Goal: Transaction & Acquisition: Purchase product/service

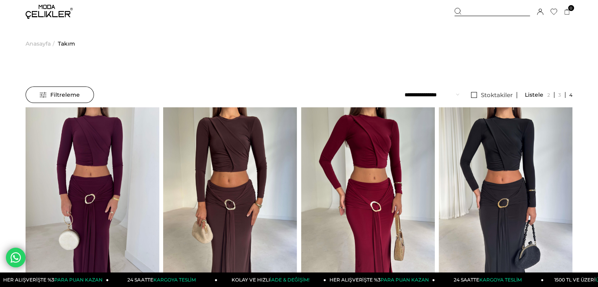
click at [55, 15] on img at bounding box center [49, 12] width 47 height 14
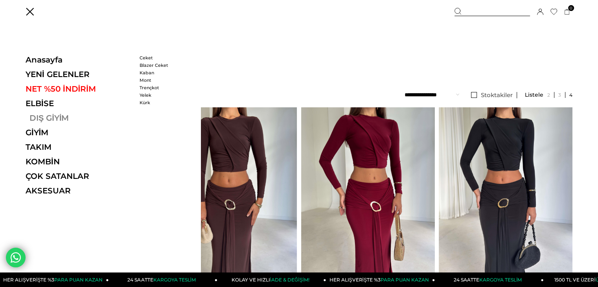
click at [63, 117] on link "DIŞ GİYİM" at bounding box center [80, 117] width 108 height 9
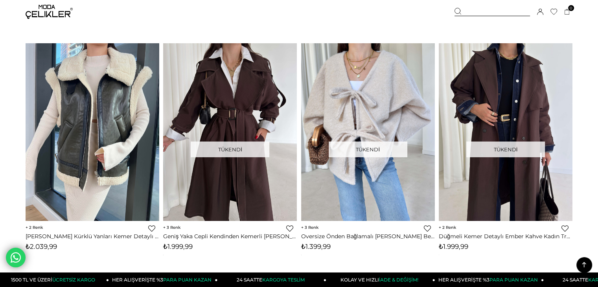
scroll to position [2753, 0]
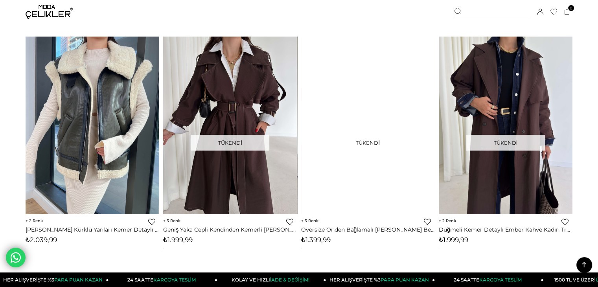
click at [385, 88] on div at bounding box center [234, 126] width 669 height 178
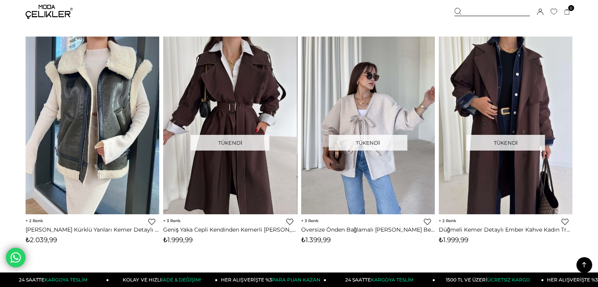
click at [376, 107] on img at bounding box center [368, 125] width 134 height 178
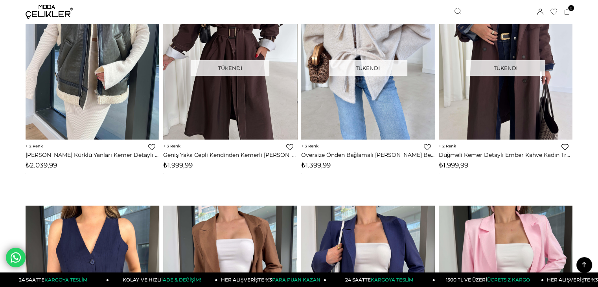
scroll to position [2950, 0]
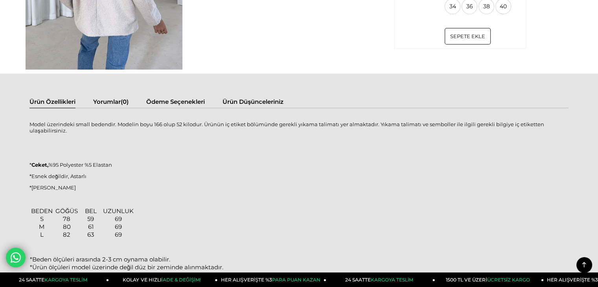
scroll to position [669, 0]
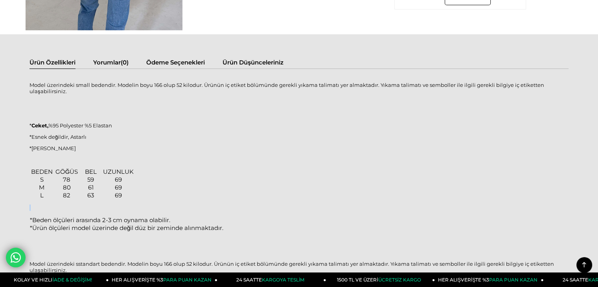
drag, startPoint x: 120, startPoint y: 199, endPoint x: 130, endPoint y: 197, distance: 10.3
click at [130, 197] on div "BEDEN GÖĞÜS BEL UZUNLUK S 78 59 69 M 80 61 69 L 82 63 69 *Beden ölçüleri arasın…" at bounding box center [298, 205] width 539 height 75
click at [192, 180] on div "BEDEN GÖĞÜS BEL UZUNLUK S 78 59 69 M 80 61 69 L 82 63 69 *Beden ölçüleri arasın…" at bounding box center [298, 205] width 539 height 75
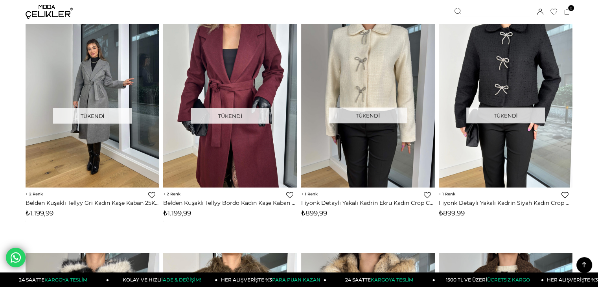
scroll to position [4520, 0]
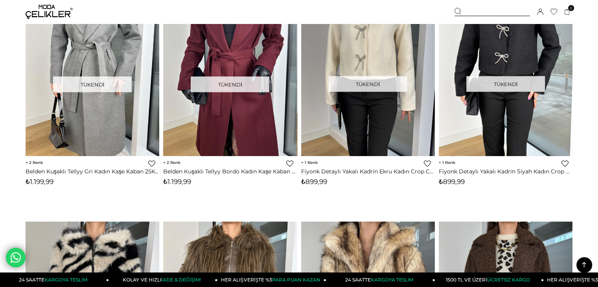
click at [586, 268] on icon at bounding box center [584, 265] width 10 height 10
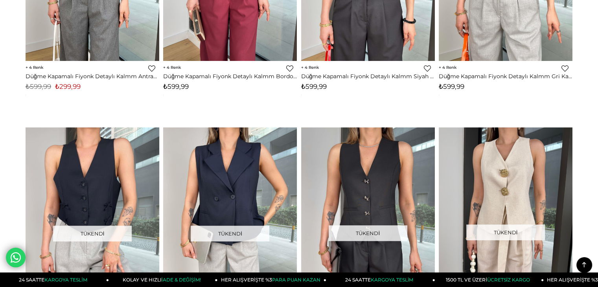
scroll to position [0, 0]
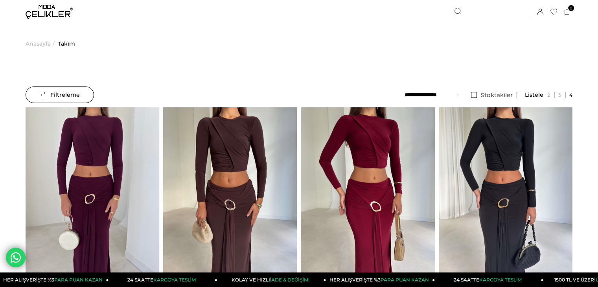
click at [58, 10] on img at bounding box center [49, 12] width 47 height 14
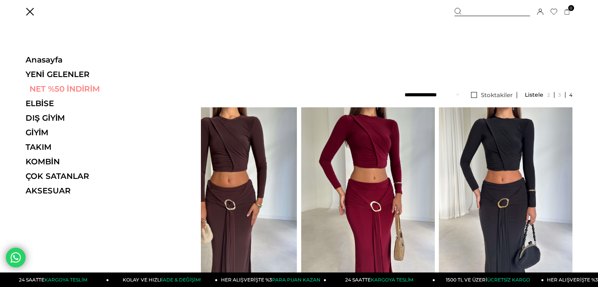
click at [63, 90] on link "NET %50 İNDİRİM" at bounding box center [80, 88] width 108 height 9
click at [63, 85] on link "NET %50 İNDİRİM" at bounding box center [80, 88] width 108 height 9
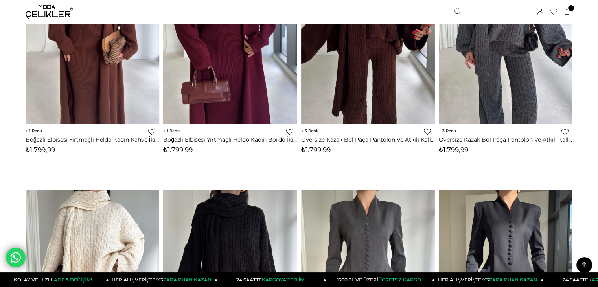
scroll to position [551, 0]
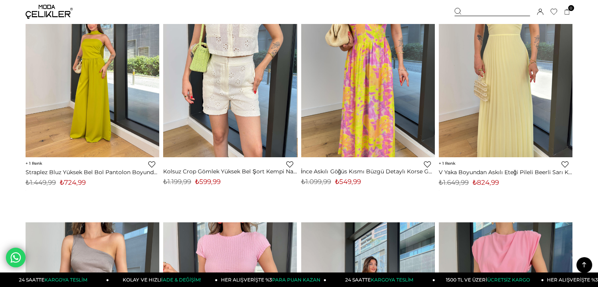
scroll to position [1298, 0]
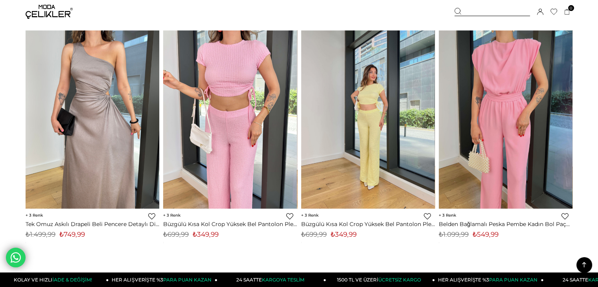
click at [470, 120] on img at bounding box center [506, 119] width 134 height 178
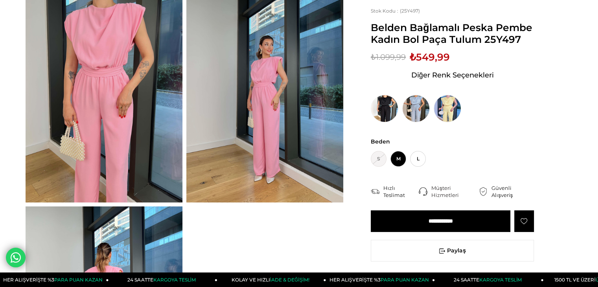
scroll to position [79, 0]
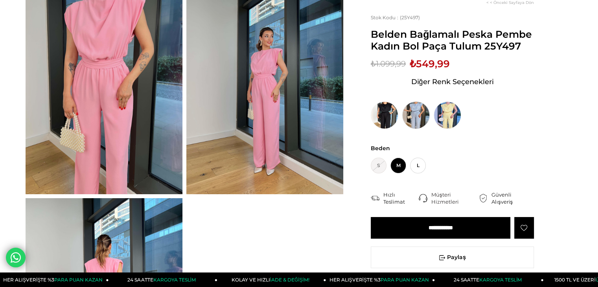
click at [413, 114] on img at bounding box center [416, 115] width 28 height 28
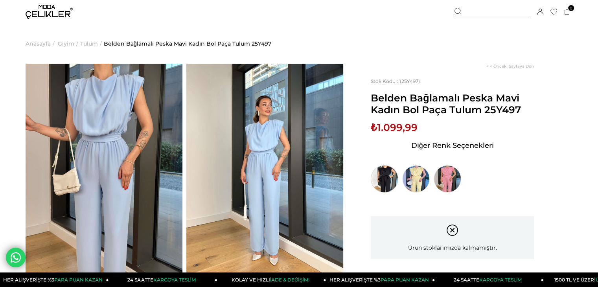
click at [374, 175] on img at bounding box center [385, 179] width 28 height 28
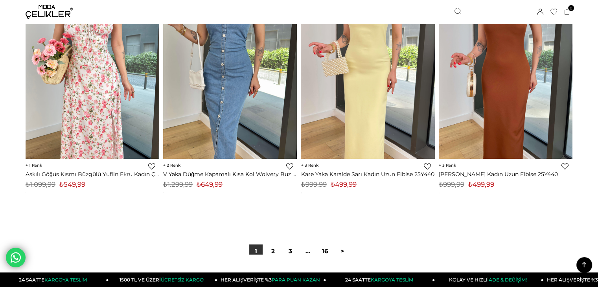
scroll to position [4828, 0]
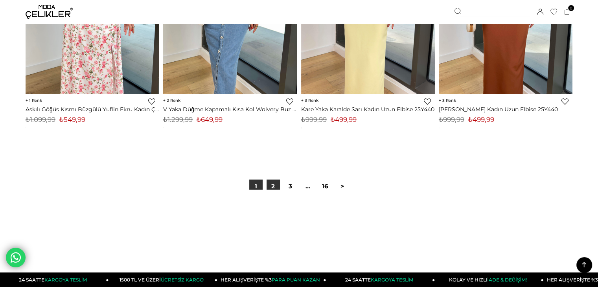
click at [278, 186] on link "2" at bounding box center [273, 186] width 13 height 13
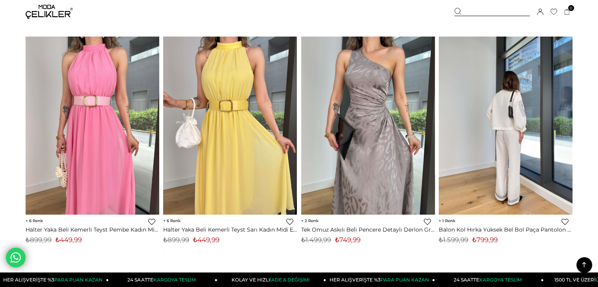
scroll to position [1099, 0]
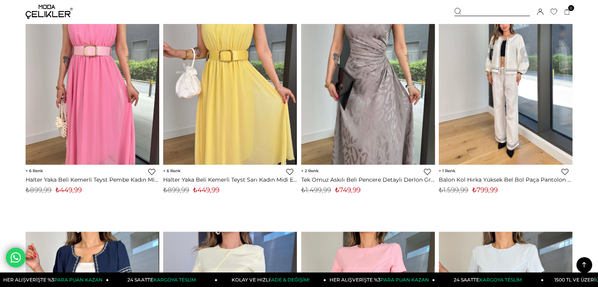
click at [517, 96] on img at bounding box center [506, 75] width 134 height 178
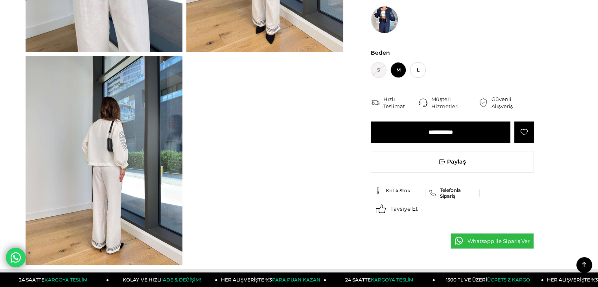
scroll to position [197, 0]
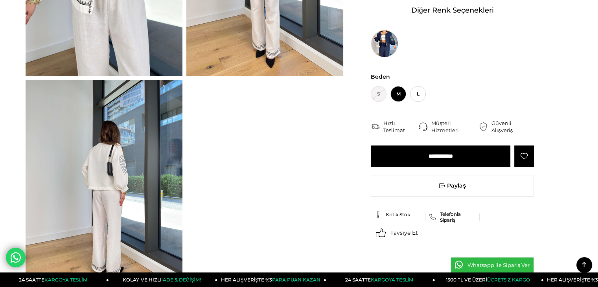
click at [458, 155] on input "**********" at bounding box center [441, 157] width 140 height 22
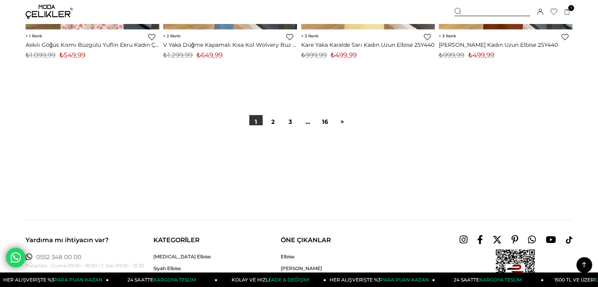
scroll to position [4750, 0]
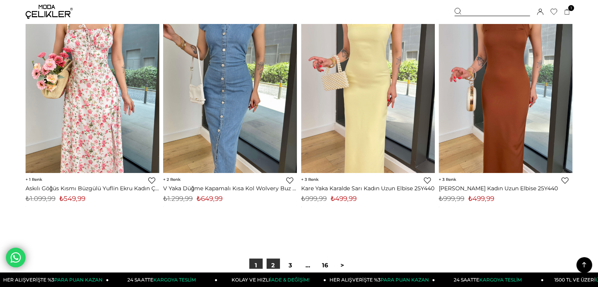
click at [269, 261] on link "2" at bounding box center [273, 265] width 13 height 13
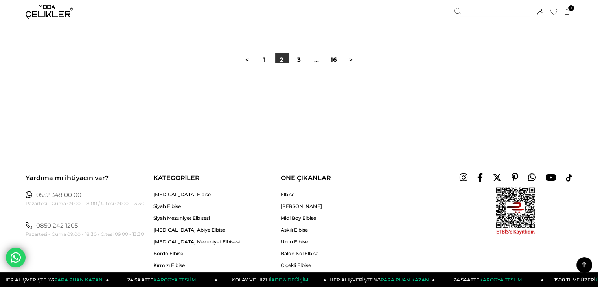
scroll to position [4877, 0]
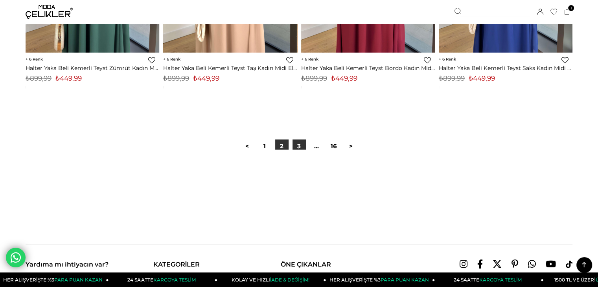
click at [297, 149] on link "3" at bounding box center [299, 146] width 13 height 13
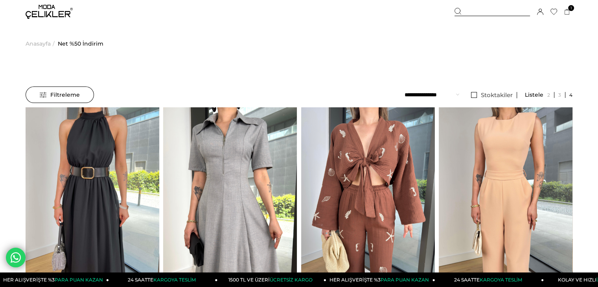
click at [53, 20] on div "Üye Girişi Üye Ol Hesabım Çıkış Yap Sepetim Favorilerim Yardım" at bounding box center [49, 12] width 47 height 24
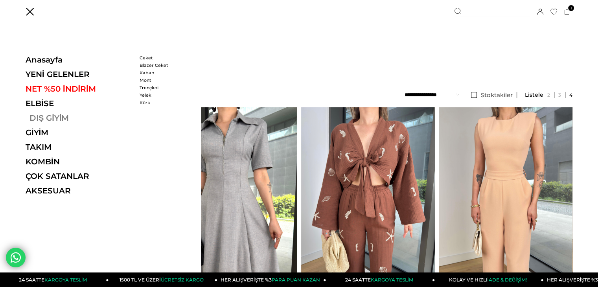
click at [49, 118] on link "DIŞ GİYİM" at bounding box center [80, 117] width 108 height 9
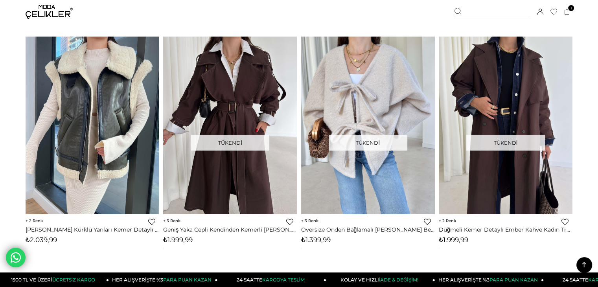
scroll to position [2950, 0]
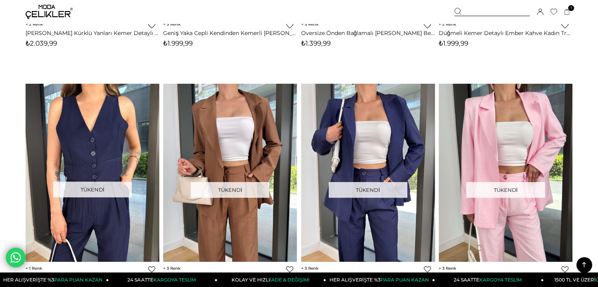
click at [587, 260] on icon at bounding box center [584, 265] width 10 height 10
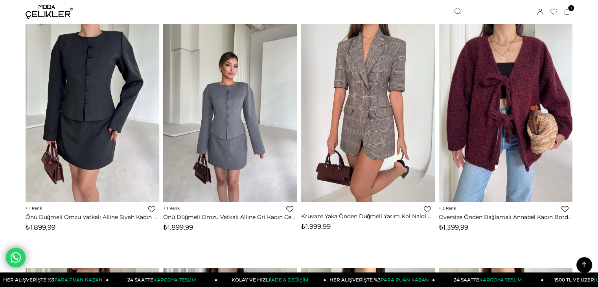
scroll to position [0, 0]
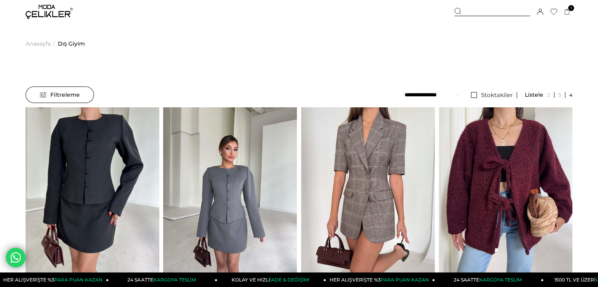
click at [46, 41] on span "Anasayfa" at bounding box center [38, 44] width 25 height 40
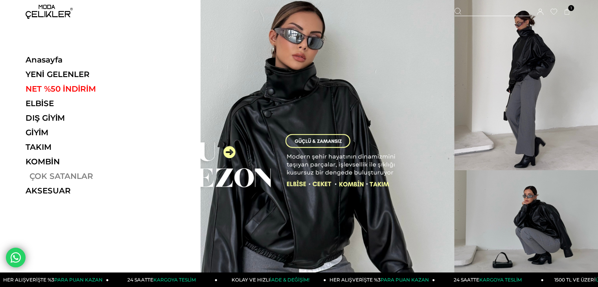
click at [55, 175] on link "ÇOK SATANLAR" at bounding box center [80, 175] width 108 height 9
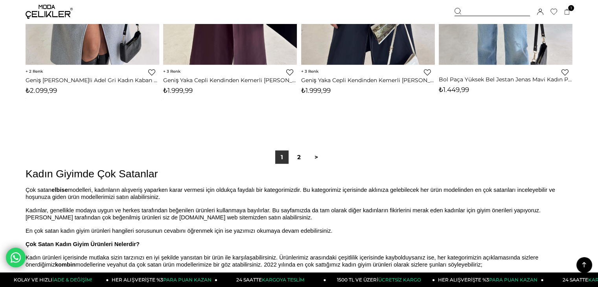
scroll to position [4877, 0]
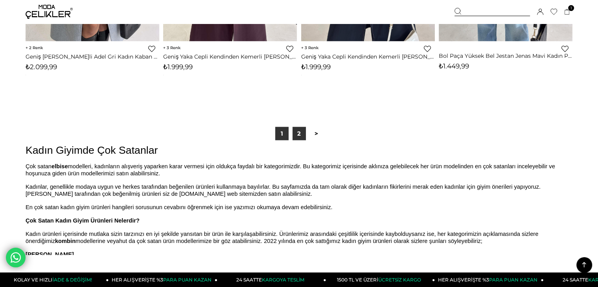
click at [299, 128] on link "2" at bounding box center [299, 133] width 13 height 13
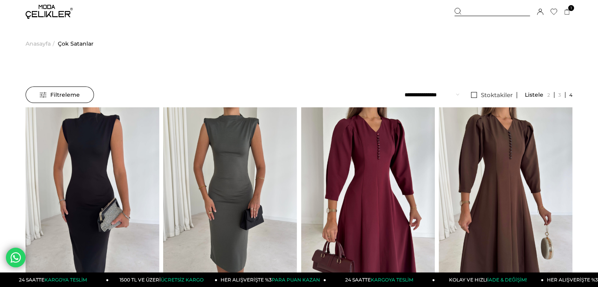
click at [40, 10] on img at bounding box center [49, 12] width 47 height 14
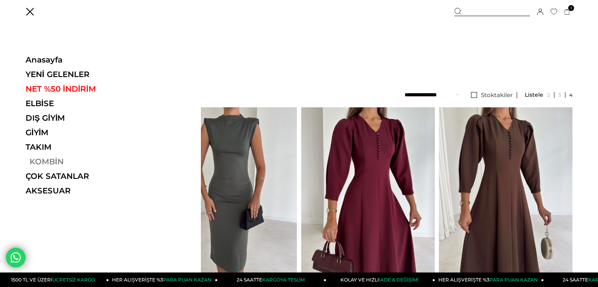
click at [50, 159] on link "KOMBİN" at bounding box center [80, 161] width 108 height 9
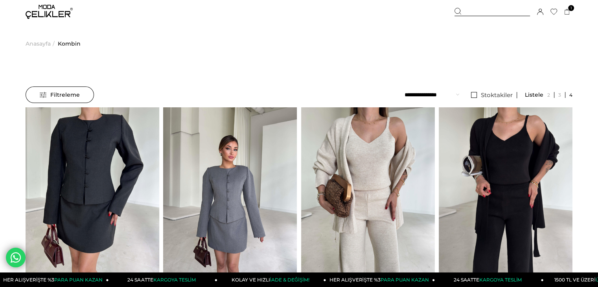
click at [63, 16] on img at bounding box center [49, 12] width 47 height 14
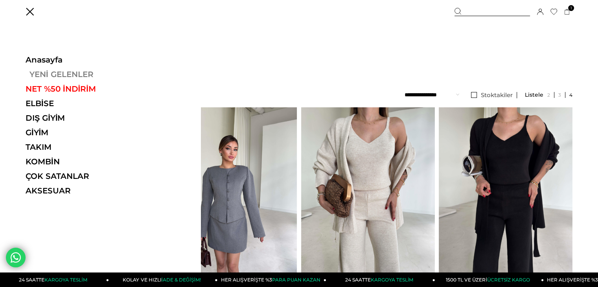
click at [68, 70] on link "YENİ GELENLER" at bounding box center [80, 74] width 108 height 9
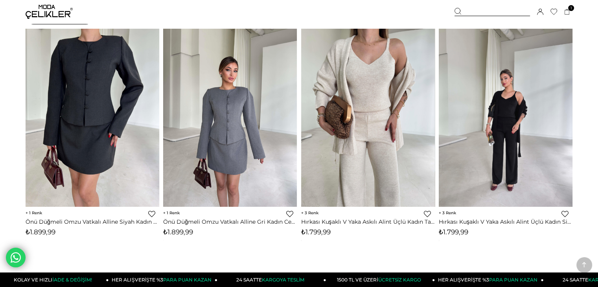
scroll to position [275, 0]
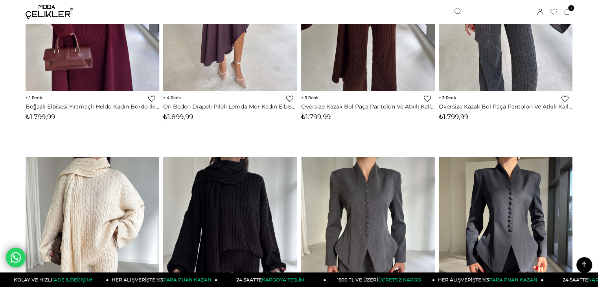
scroll to position [1534, 0]
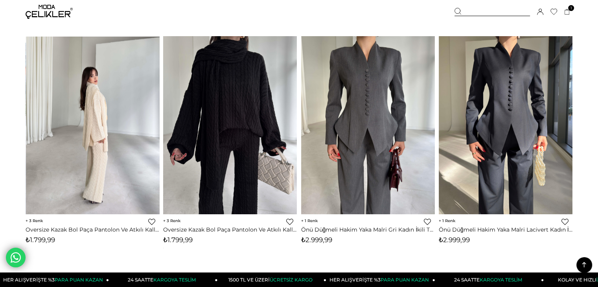
click at [107, 125] on img at bounding box center [93, 125] width 134 height 178
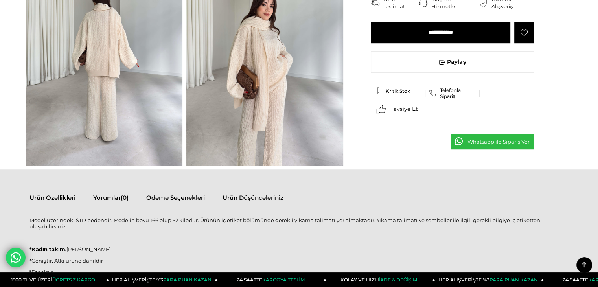
scroll to position [629, 0]
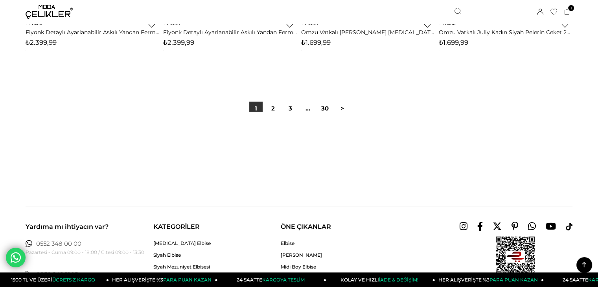
scroll to position [4909, 0]
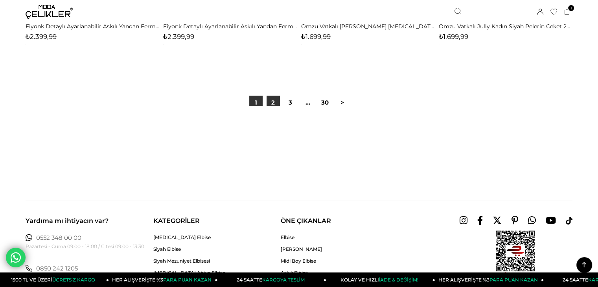
click at [275, 102] on link "2" at bounding box center [273, 102] width 13 height 13
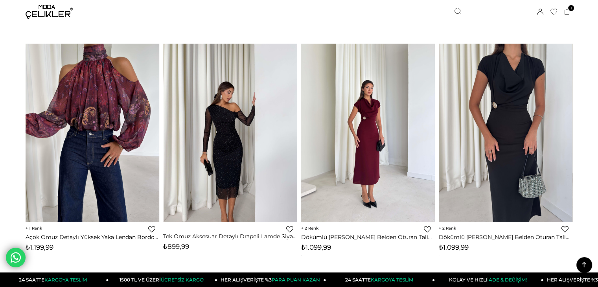
scroll to position [3186, 0]
